Goal: Information Seeking & Learning: Find specific page/section

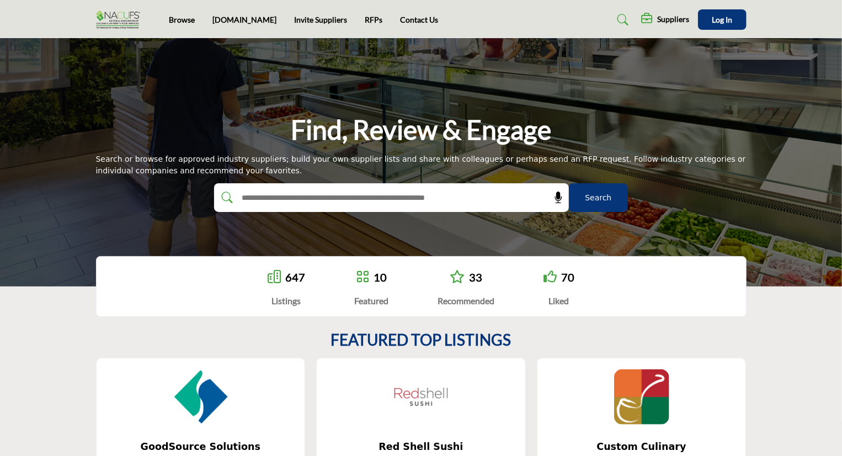
click at [372, 197] on input "text" at bounding box center [367, 197] width 263 height 17
type input "**********"
click at [569, 183] on button "Search" at bounding box center [598, 197] width 59 height 29
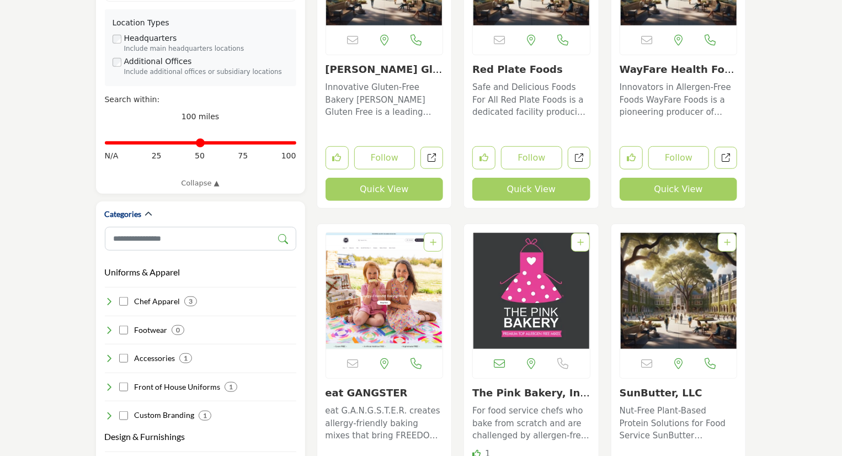
scroll to position [386, 0]
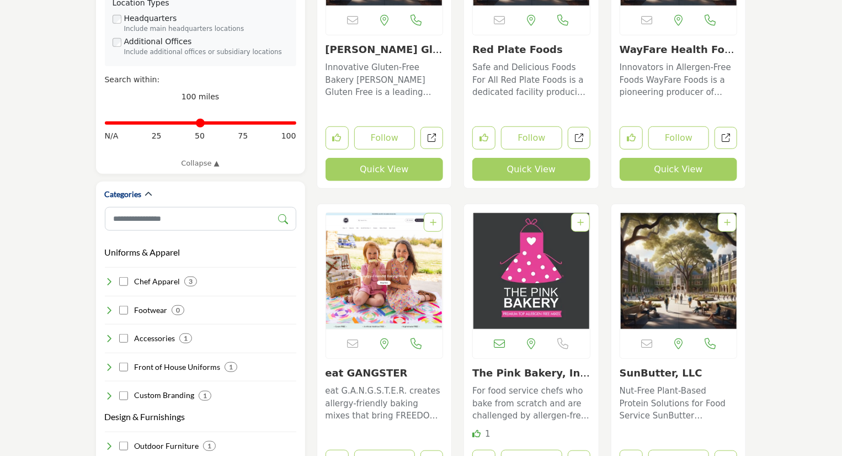
click at [377, 76] on p "Innovative Gluten-Free Bakery Katz Gluten Free is a leading gluten-free bakery …" at bounding box center [385, 80] width 118 height 38
click at [373, 160] on button "Quick View" at bounding box center [385, 169] width 118 height 23
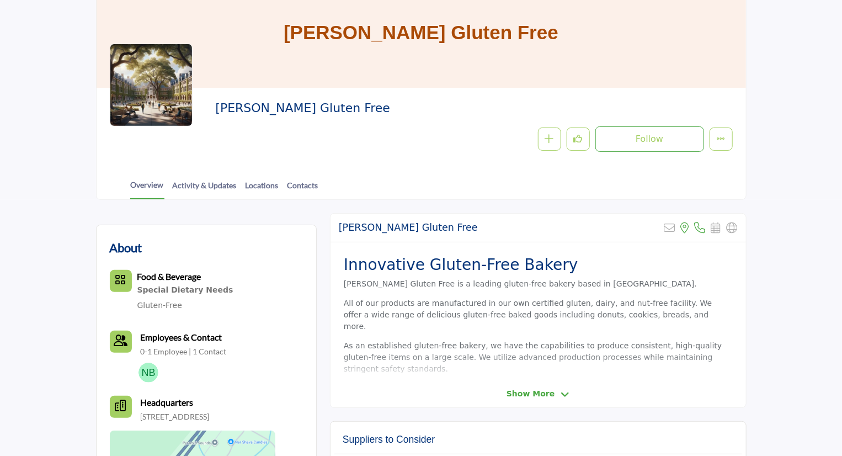
scroll to position [110, 0]
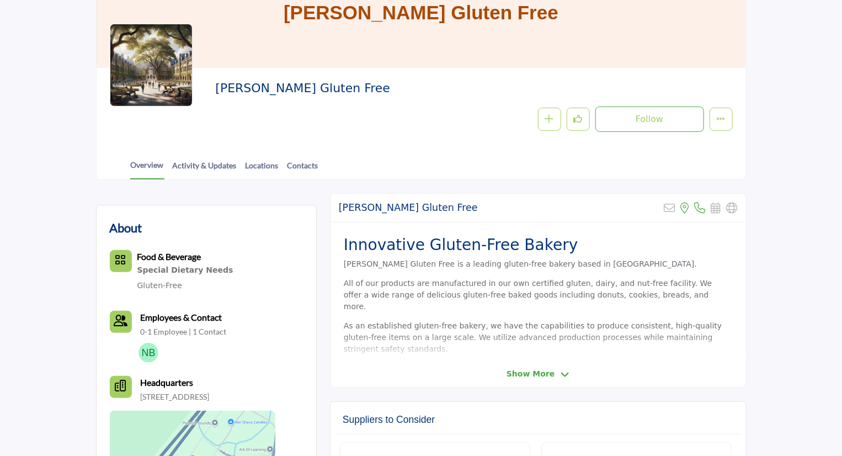
click at [563, 371] on icon at bounding box center [565, 375] width 9 height 10
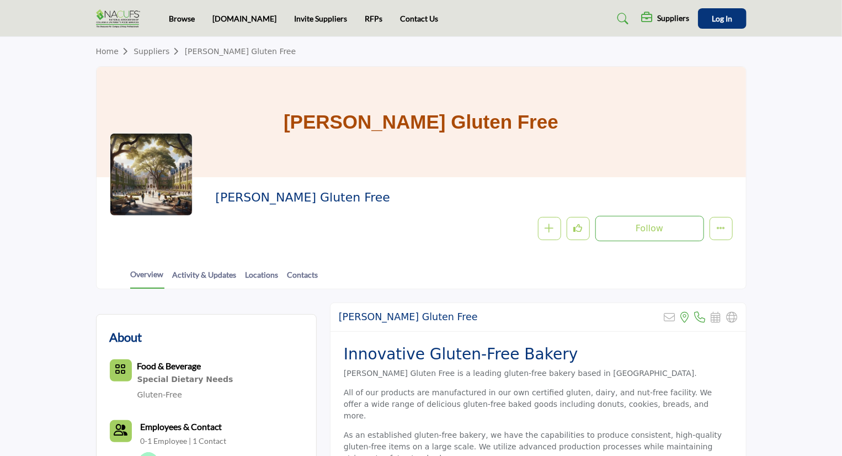
scroll to position [0, 0]
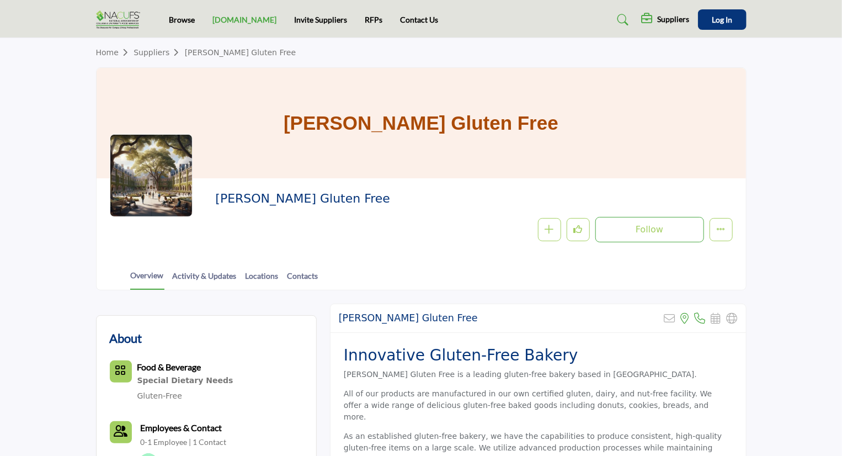
click at [235, 18] on link "[DOMAIN_NAME]" at bounding box center [245, 19] width 64 height 9
